Goal: Information Seeking & Learning: Learn about a topic

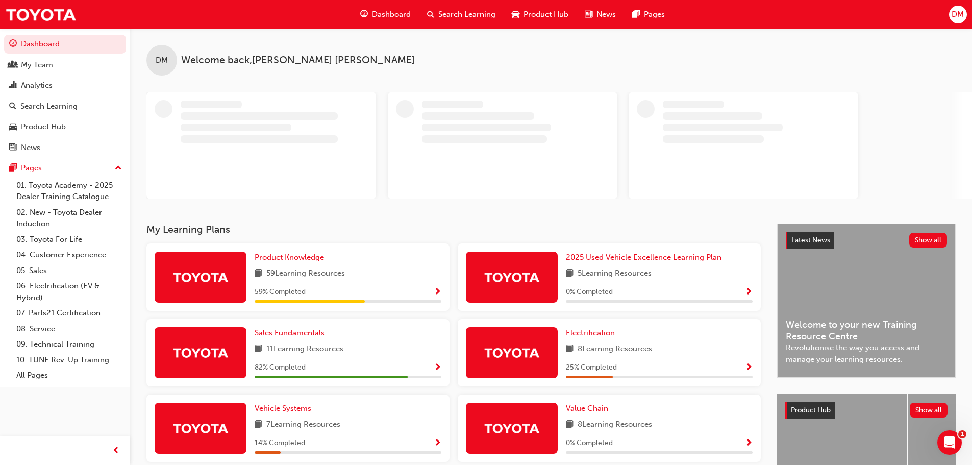
click at [437, 19] on div "Search Learning" at bounding box center [461, 14] width 85 height 21
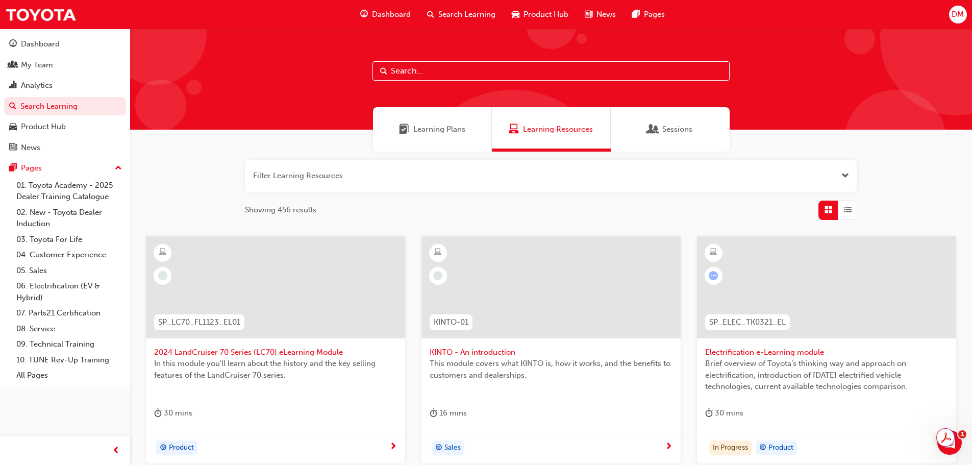
click at [430, 71] on input "text" at bounding box center [551, 70] width 357 height 19
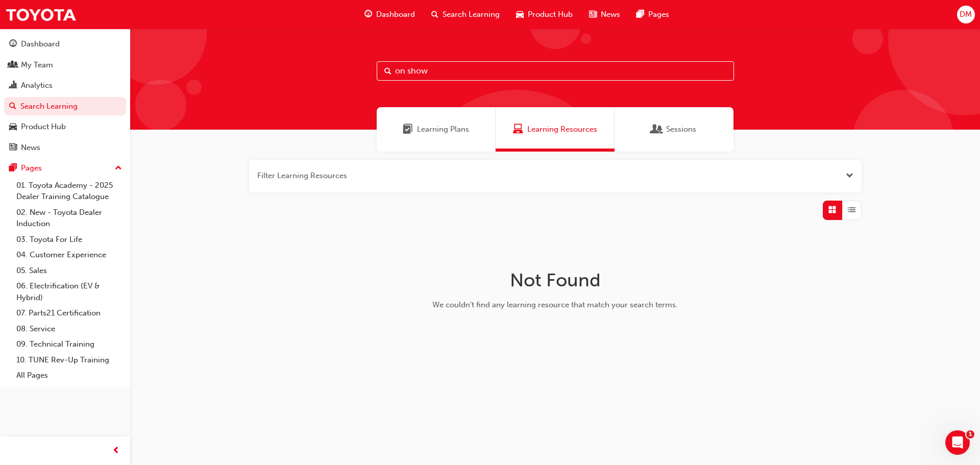
click at [450, 72] on input "on show" at bounding box center [555, 70] width 357 height 19
click at [450, 72] on input "on-show" at bounding box center [555, 70] width 357 height 19
type input "o"
click at [449, 133] on span "Learning Plans" at bounding box center [443, 130] width 52 height 12
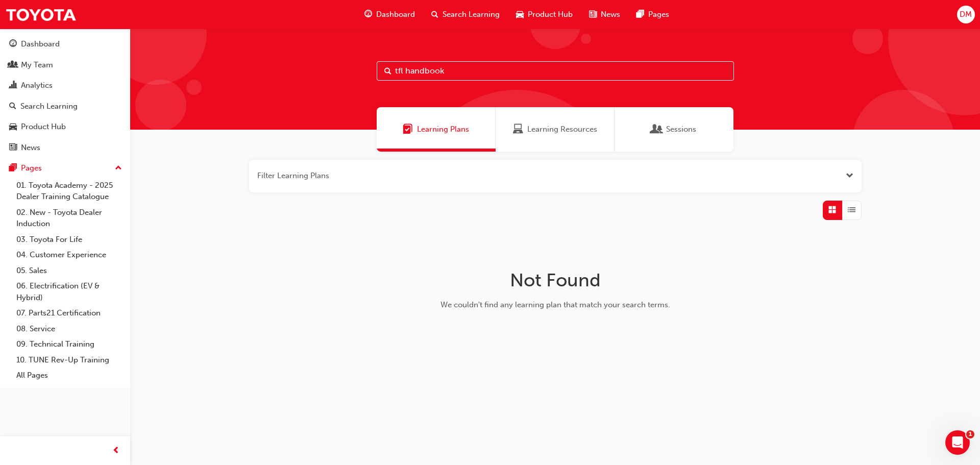
click at [446, 72] on input "tfl handbook" at bounding box center [555, 70] width 357 height 19
type input "t"
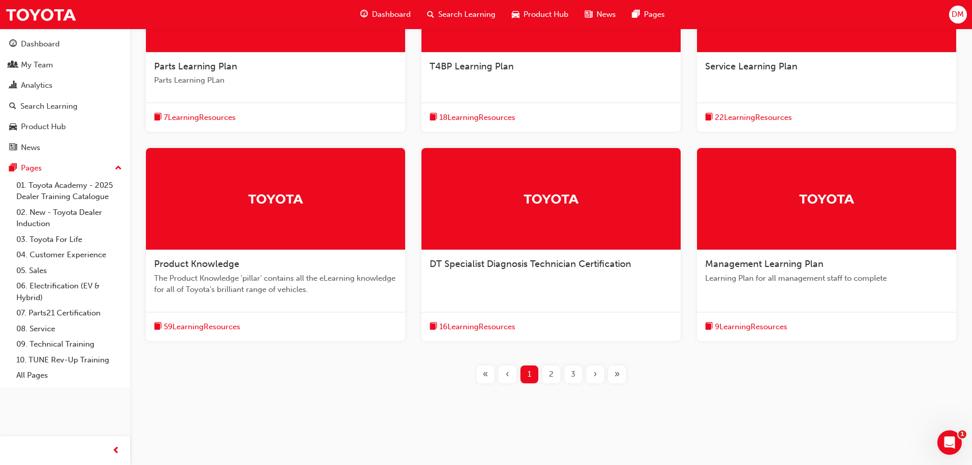
scroll to position [287, 0]
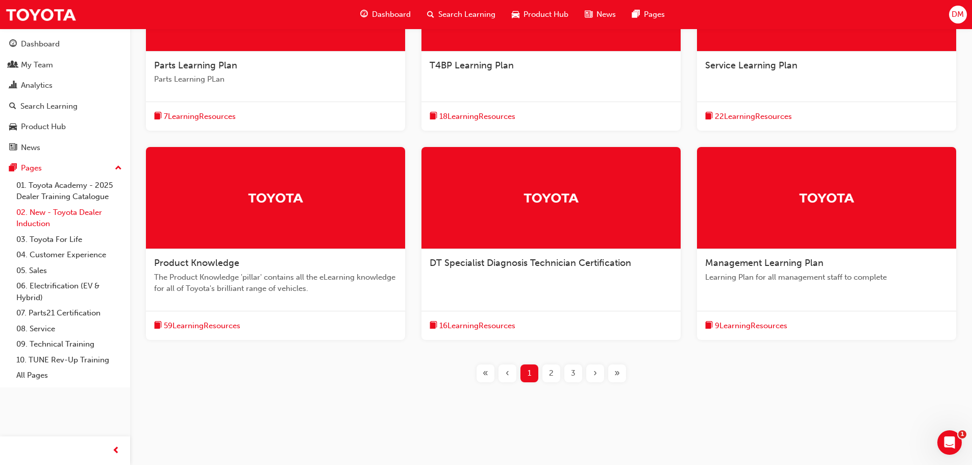
click at [81, 213] on link "02. New - Toyota Dealer Induction" at bounding box center [69, 218] width 114 height 27
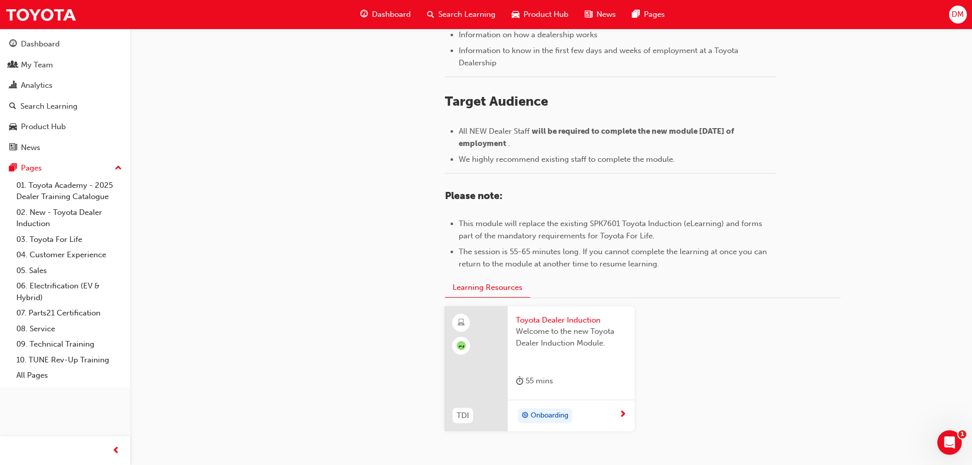
scroll to position [449, 0]
